Goal: Transaction & Acquisition: Purchase product/service

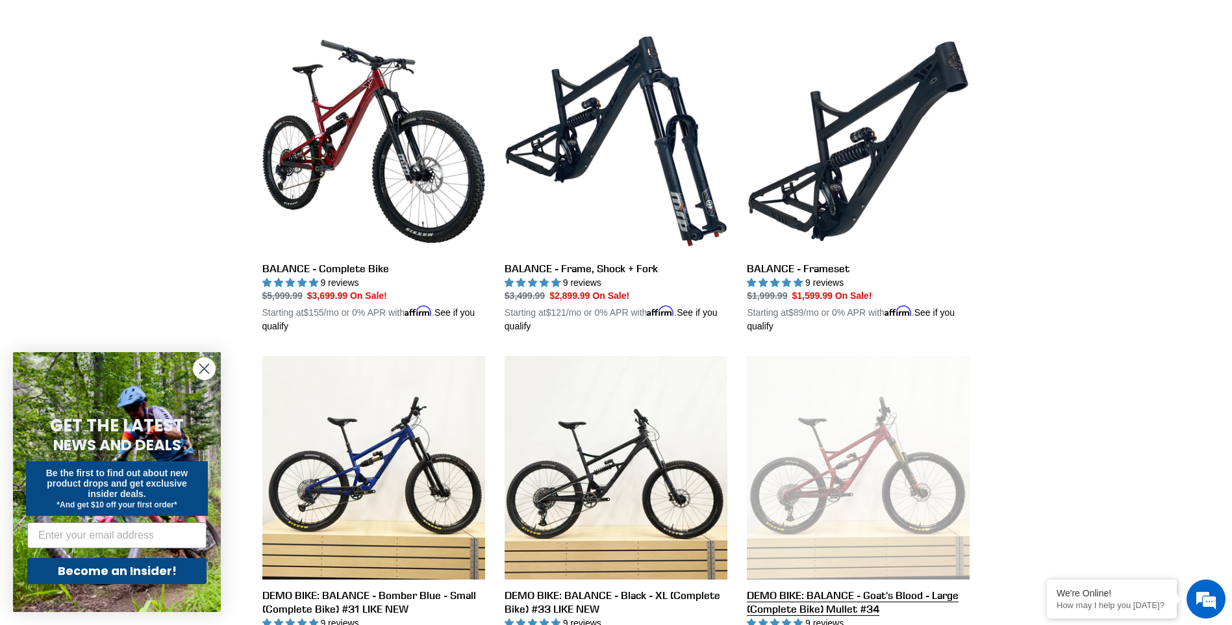
scroll to position [454, 0]
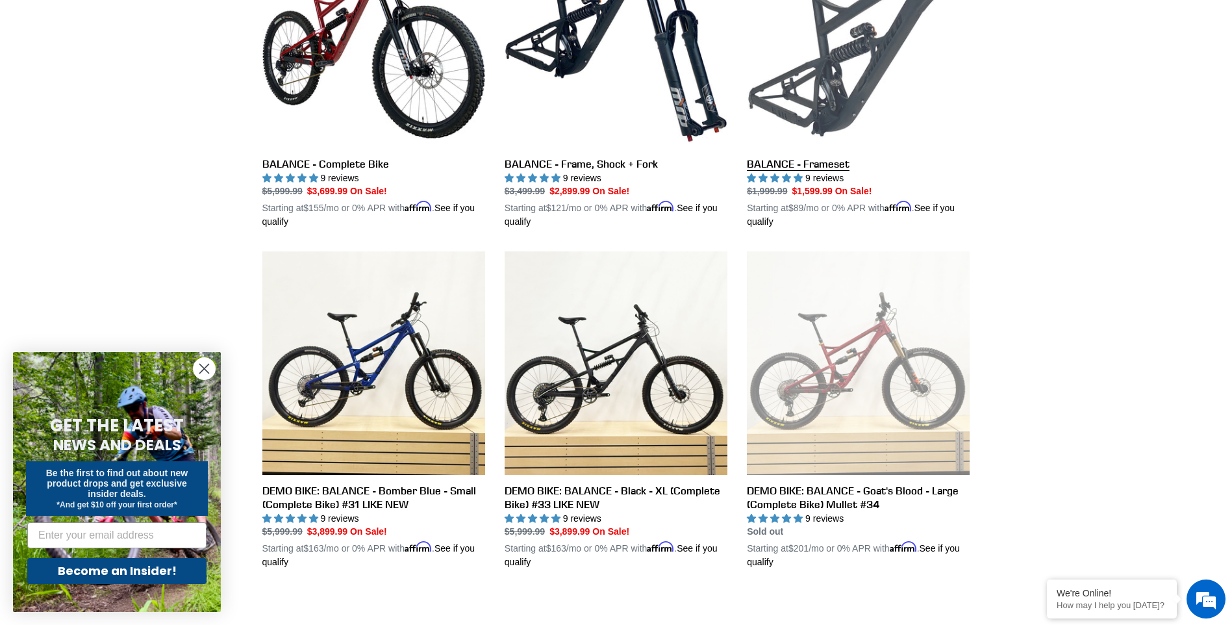
click at [786, 165] on link "BALANCE - Frameset" at bounding box center [858, 77] width 223 height 304
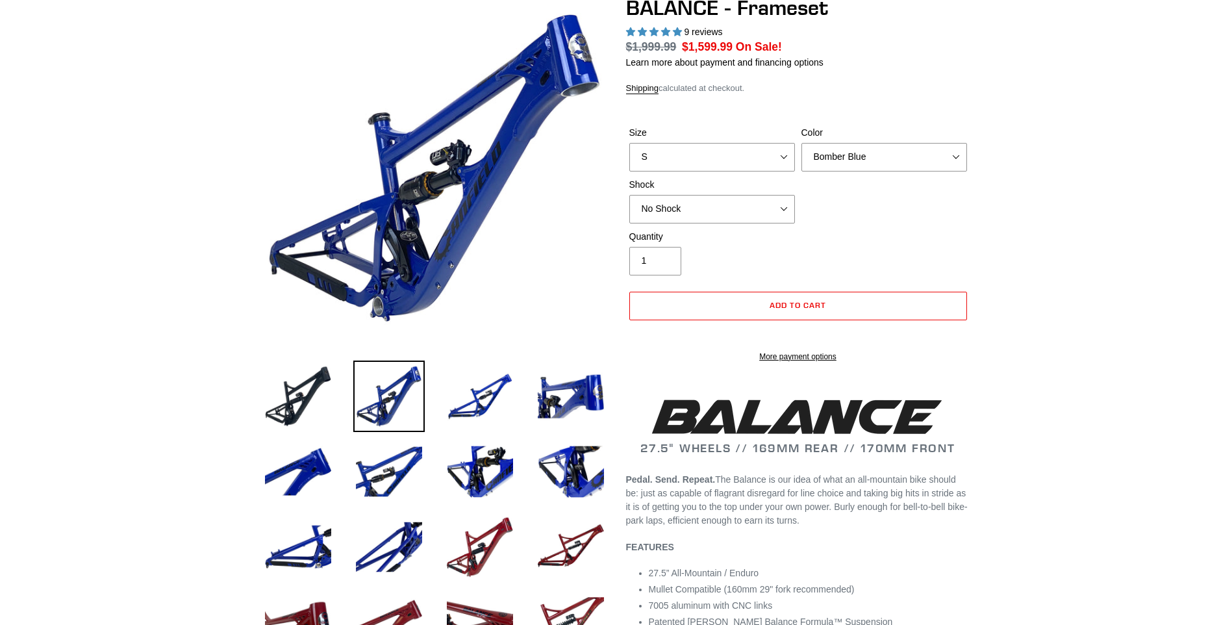
select select "highest-rating"
click at [695, 163] on select "S M L XL" at bounding box center [712, 157] width 166 height 29
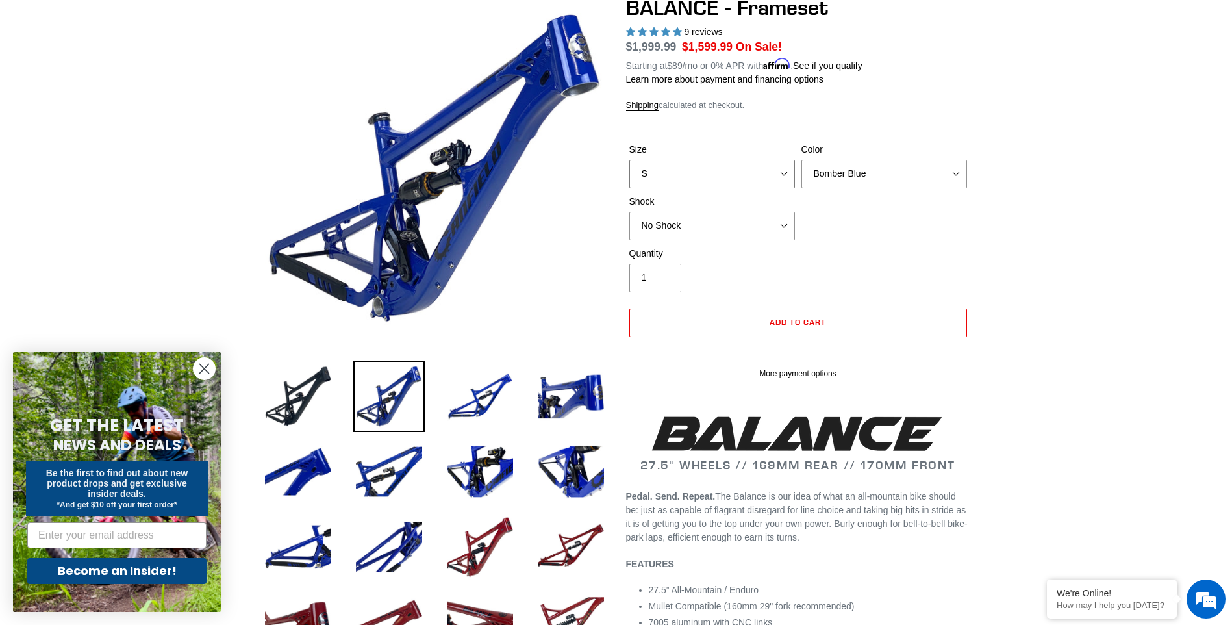
select select "L"
click at [629, 160] on select "S M L XL" at bounding box center [712, 174] width 166 height 29
click at [861, 166] on select "Bomber Blue Goat's Blood Stealth Black" at bounding box center [884, 174] width 166 height 29
select select "Stealth Black"
click at [801, 160] on select "Bomber Blue Goat's Blood Stealth Black" at bounding box center [884, 174] width 166 height 29
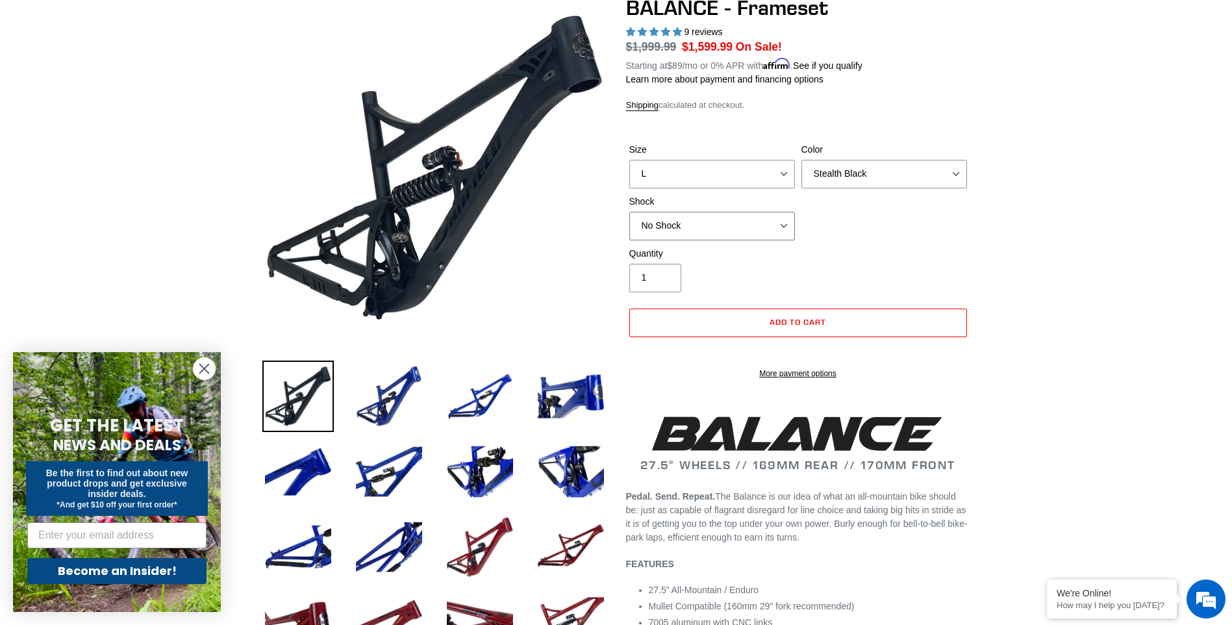
click at [686, 223] on select "No Shock Cane Creek Kitsuma Air Öhlins TTX2 Air EXT Storia V3-S" at bounding box center [712, 226] width 166 height 29
click at [629, 212] on select "No Shock Cane Creek Kitsuma Air Öhlins TTX2 Air EXT Storia V3-S" at bounding box center [712, 226] width 166 height 29
drag, startPoint x: 729, startPoint y: 225, endPoint x: 732, endPoint y: 234, distance: 10.1
click at [729, 225] on select "No Shock Cane Creek Kitsuma Air Öhlins TTX2 Air EXT Storia V3-S" at bounding box center [712, 226] width 166 height 29
click at [629, 212] on select "No Shock Cane Creek Kitsuma Air Öhlins TTX2 Air EXT Storia V3-S" at bounding box center [712, 226] width 166 height 29
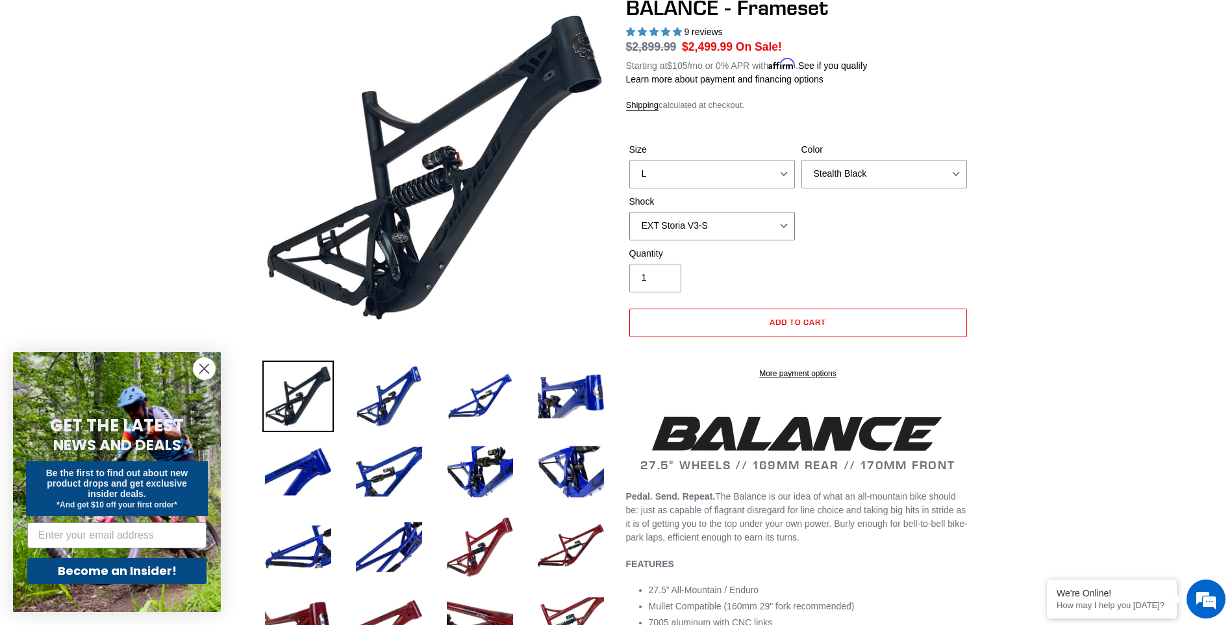
click at [713, 214] on select "No Shock Cane Creek Kitsuma Air Öhlins TTX2 Air EXT Storia V3-S" at bounding box center [712, 226] width 166 height 29
select select "Öhlins TTX2 Air"
click at [629, 212] on select "No Shock Cane Creek Kitsuma Air Öhlins TTX2 Air EXT Storia V3-S" at bounding box center [712, 226] width 166 height 29
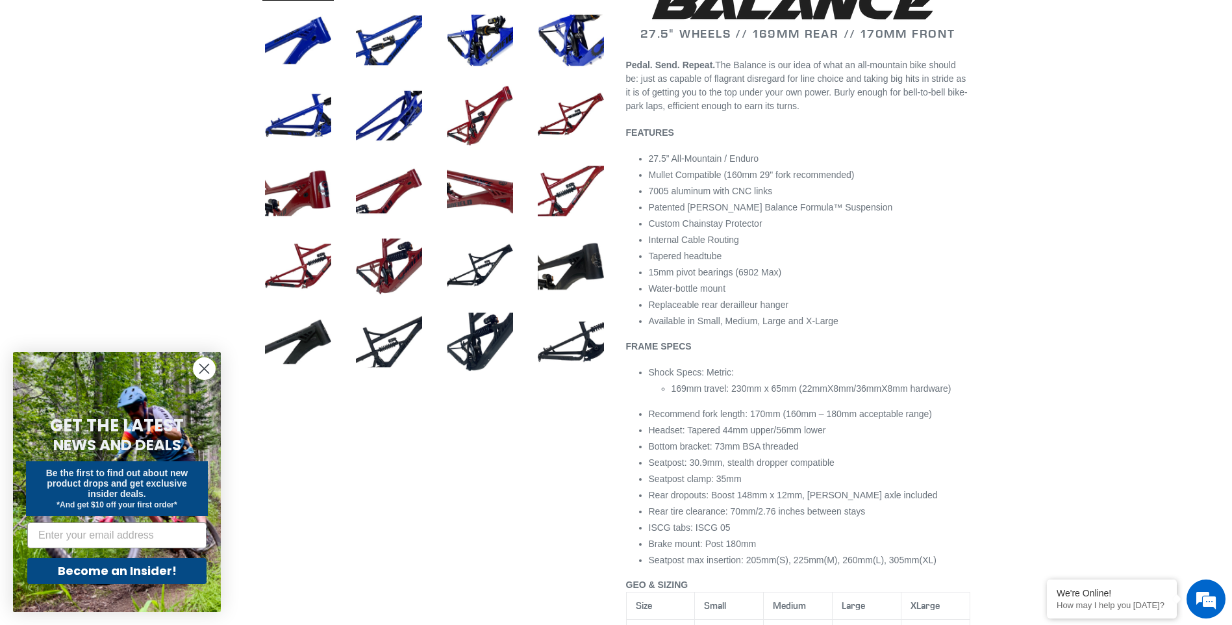
scroll to position [584, 0]
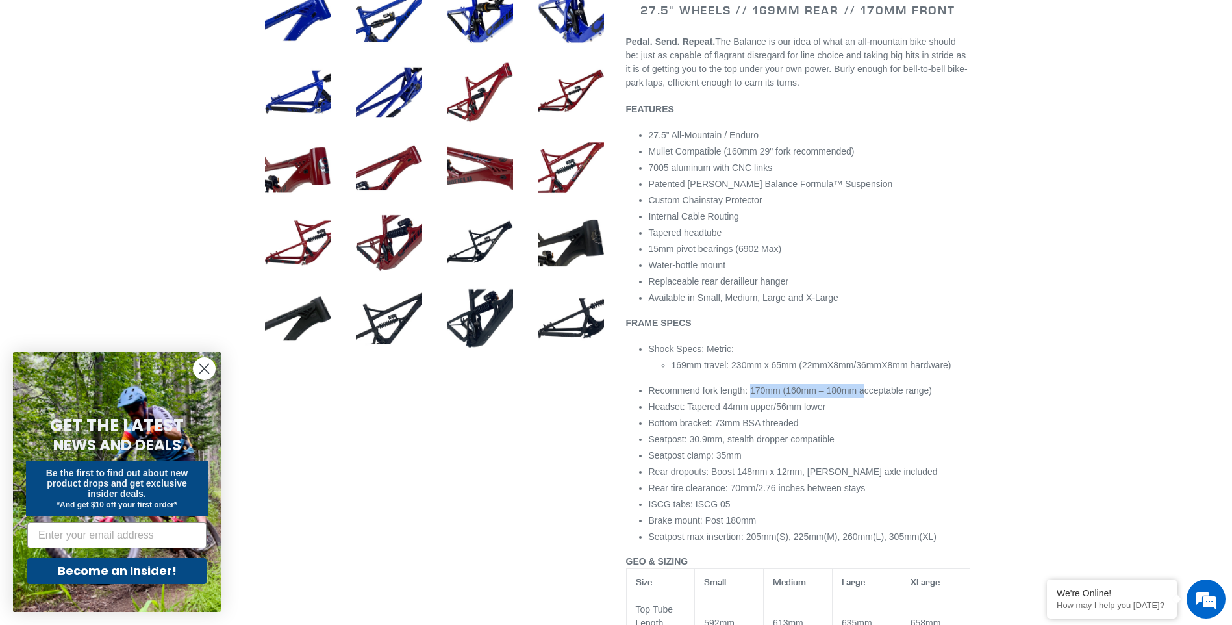
drag, startPoint x: 756, startPoint y: 404, endPoint x: 863, endPoint y: 403, distance: 107.1
click at [863, 395] on span "Recommend fork length: 170mm (160mm – 180mm acceptable range)" at bounding box center [791, 390] width 284 height 10
drag, startPoint x: 863, startPoint y: 403, endPoint x: 940, endPoint y: 430, distance: 81.7
click at [944, 430] on li "Bottom bracket: 73mm BSA threaded" at bounding box center [809, 423] width 321 height 14
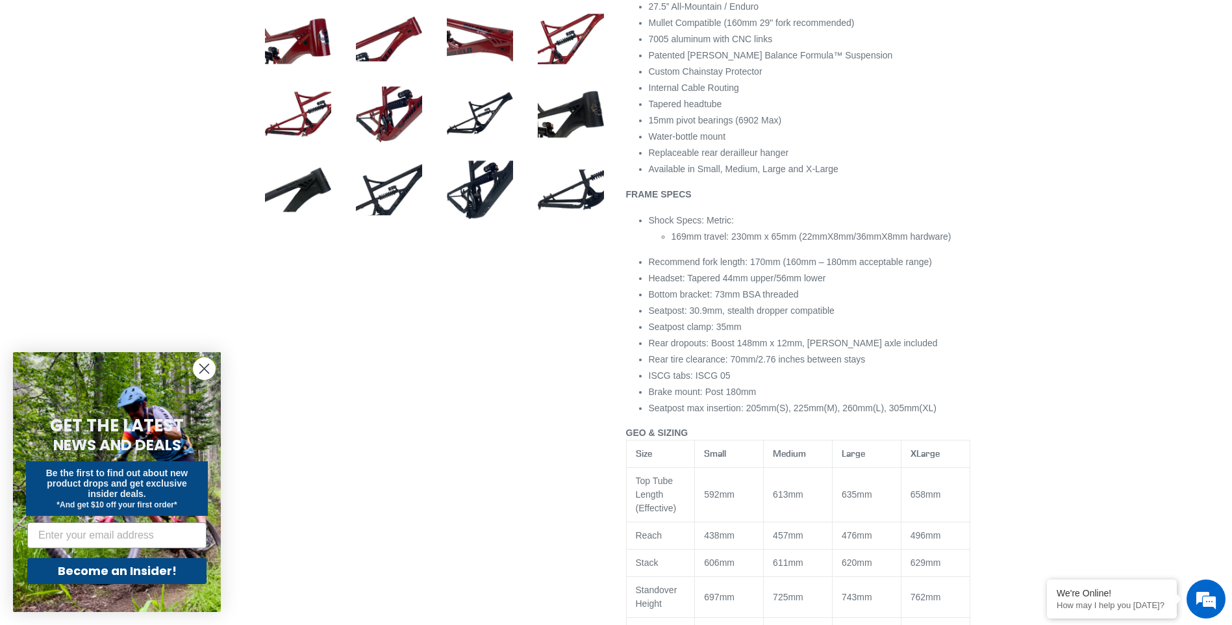
scroll to position [649, 0]
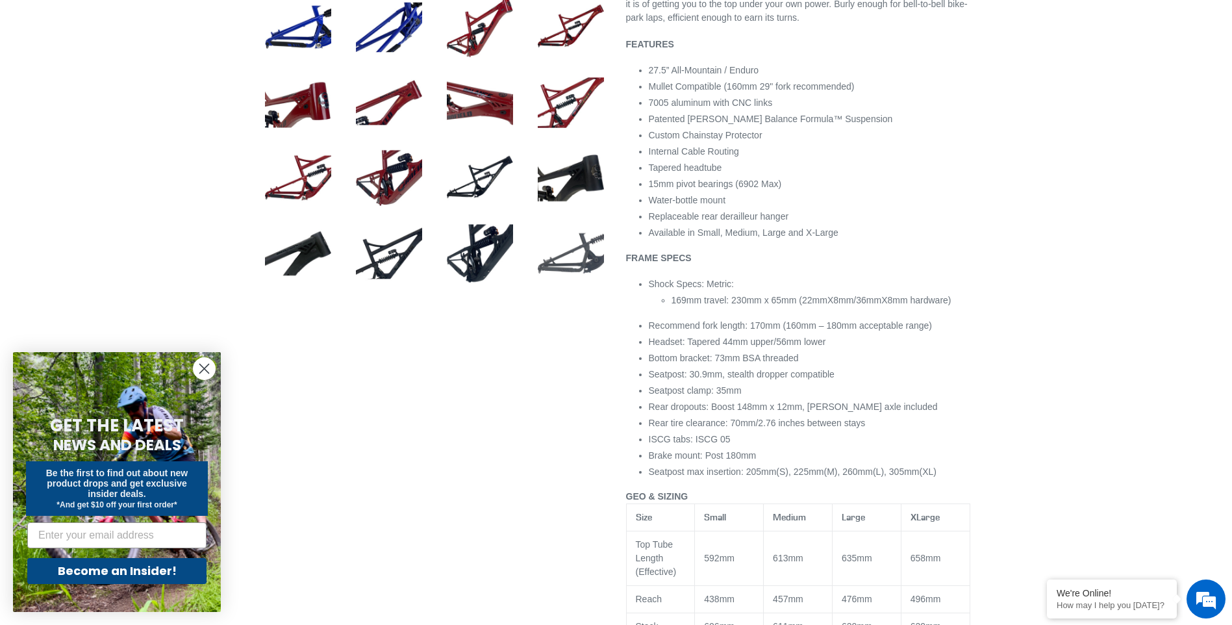
click at [578, 258] on img at bounding box center [570, 252] width 71 height 71
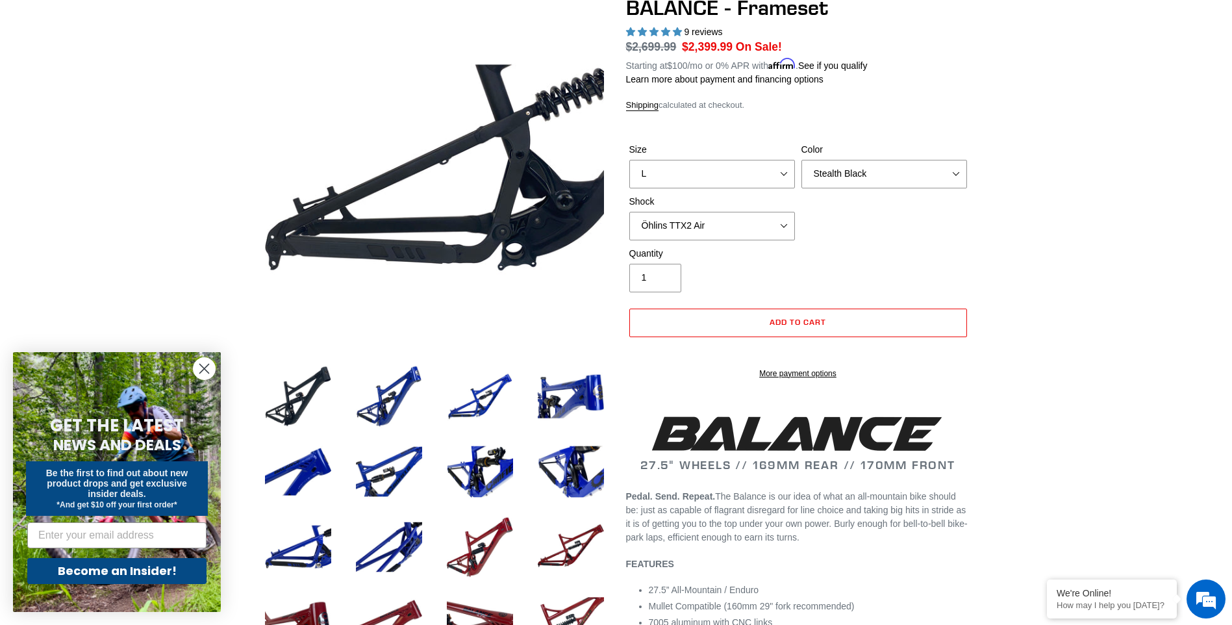
scroll to position [260, 0]
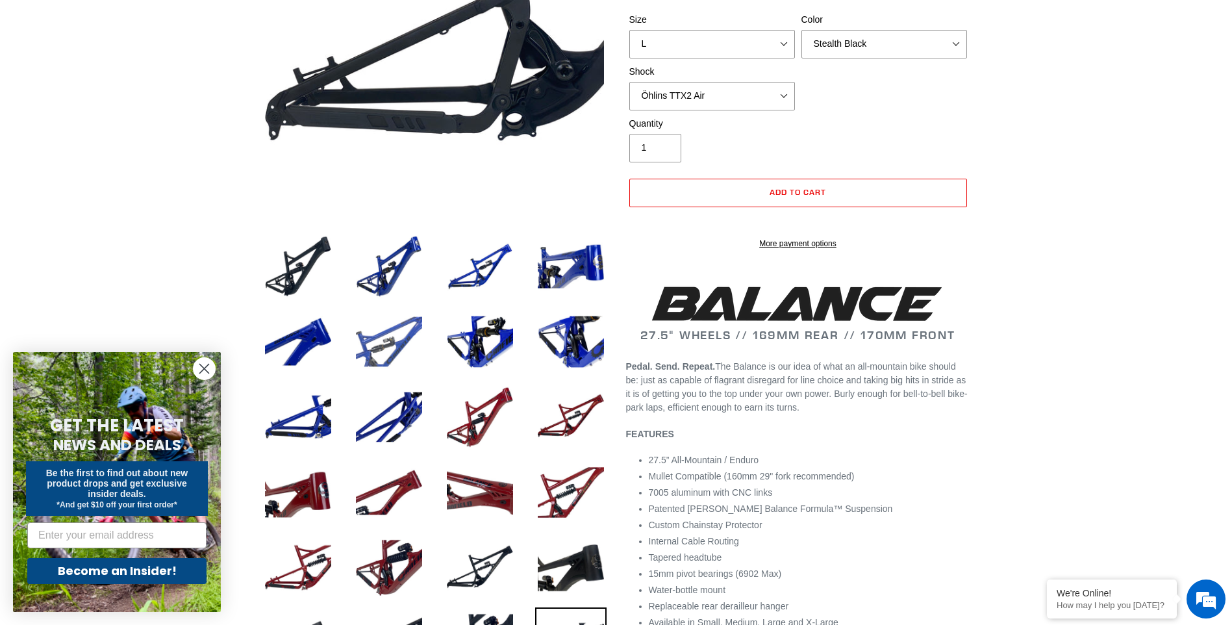
click at [384, 343] on img at bounding box center [388, 341] width 71 height 71
